Goal: Find specific page/section: Find specific page/section

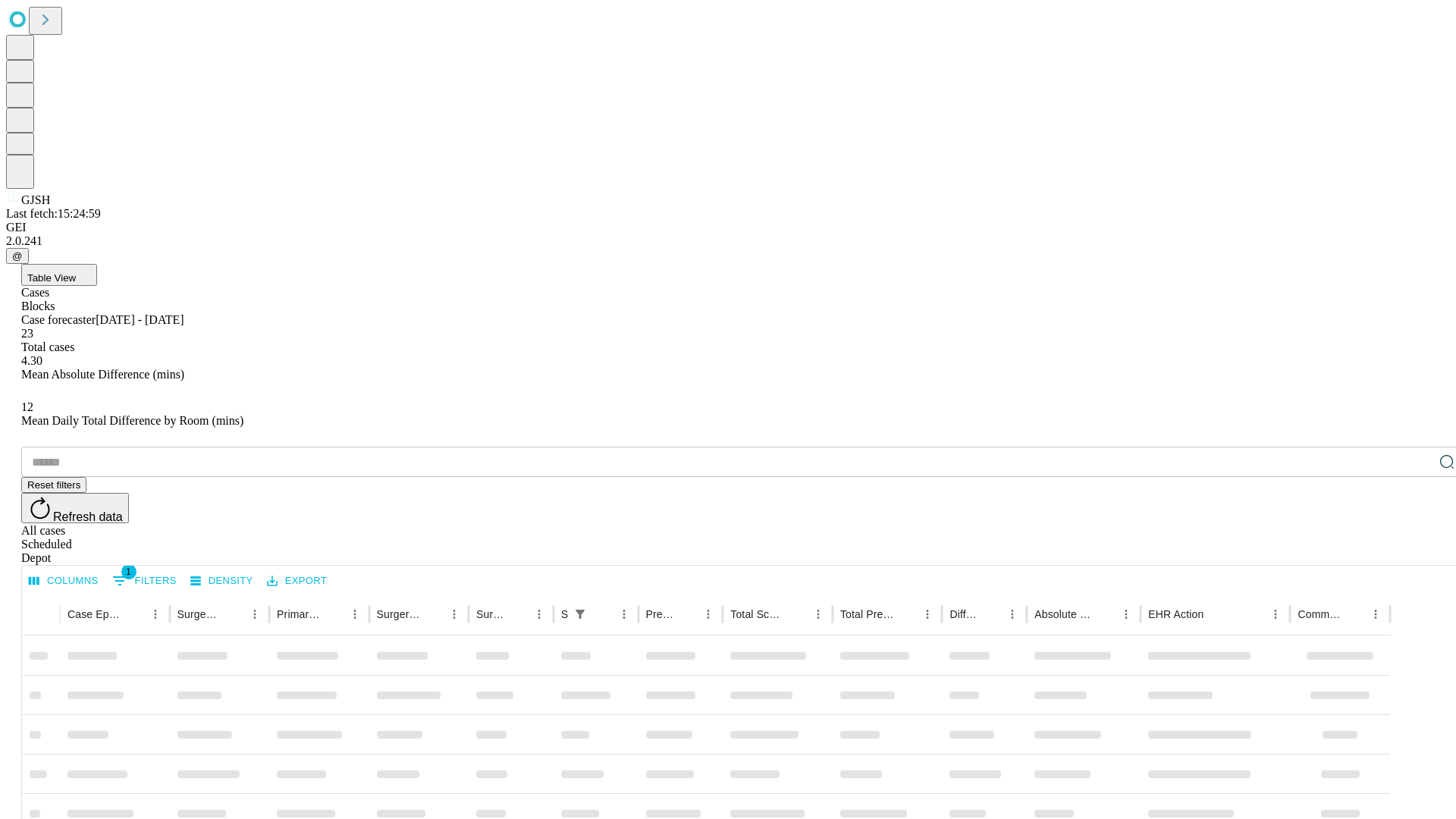
click at [1416, 552] on div "Depot" at bounding box center [742, 558] width 1444 height 14
